Goal: Task Accomplishment & Management: Manage account settings

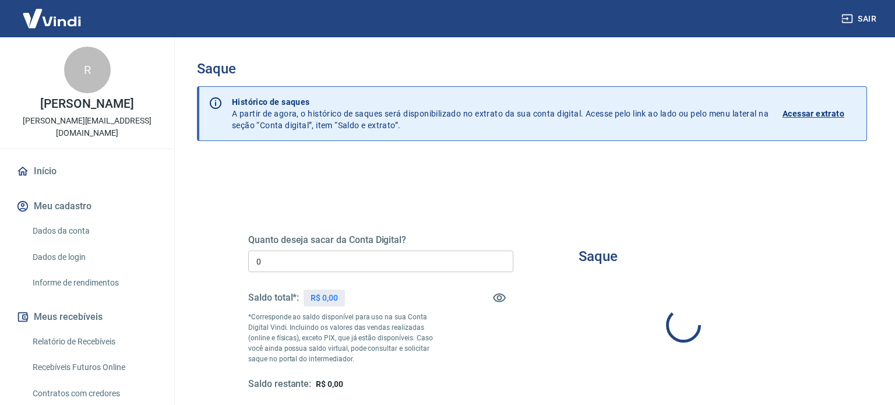
type input "R$ 0,00"
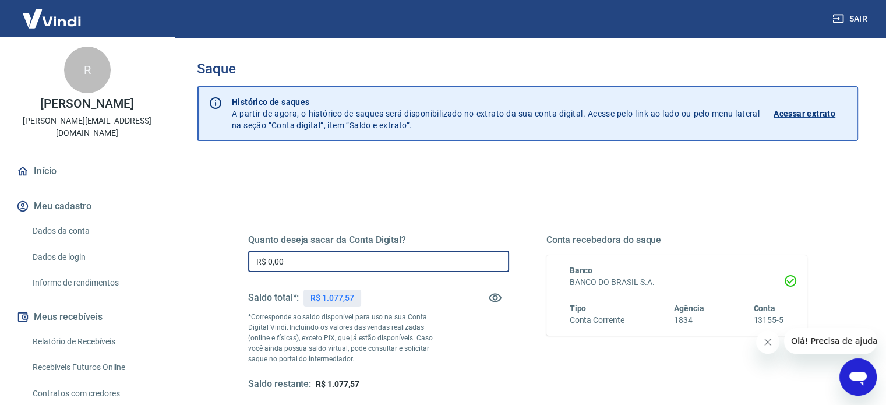
drag, startPoint x: 384, startPoint y: 254, endPoint x: 0, endPoint y: 188, distance: 389.4
click at [0, 188] on div "Sair R Renata Sanches de Souza renata@teknoval.com.br Início Meu cadastro Dados…" at bounding box center [443, 202] width 886 height 405
